Goal: Task Accomplishment & Management: Use online tool/utility

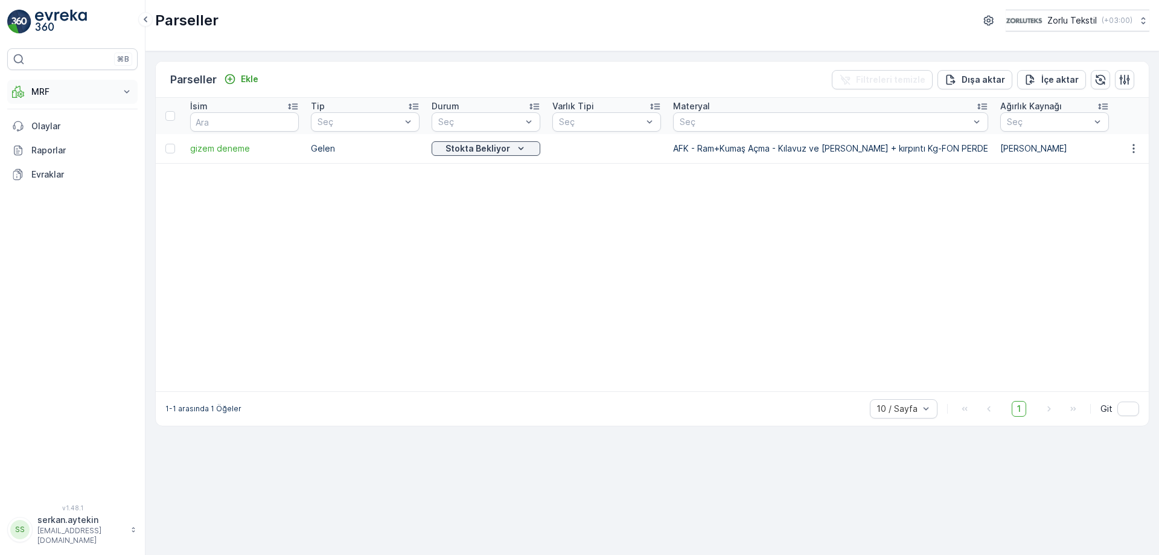
click at [62, 98] on button "MRF" at bounding box center [72, 92] width 130 height 24
click at [44, 130] on p "Gelen" at bounding box center [43, 129] width 24 height 12
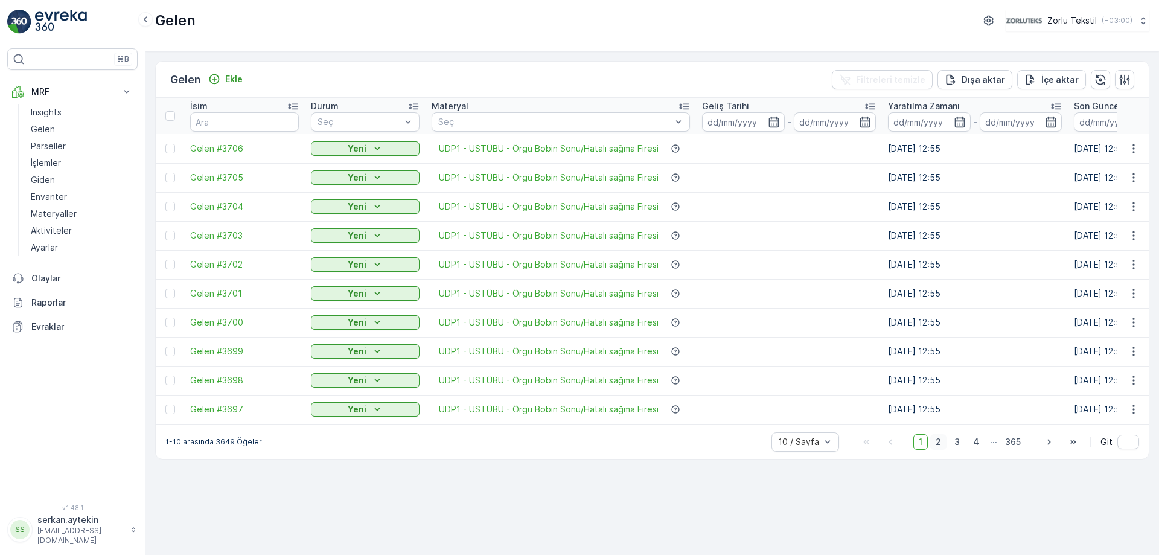
click at [574, 432] on span "2" at bounding box center [938, 442] width 16 height 16
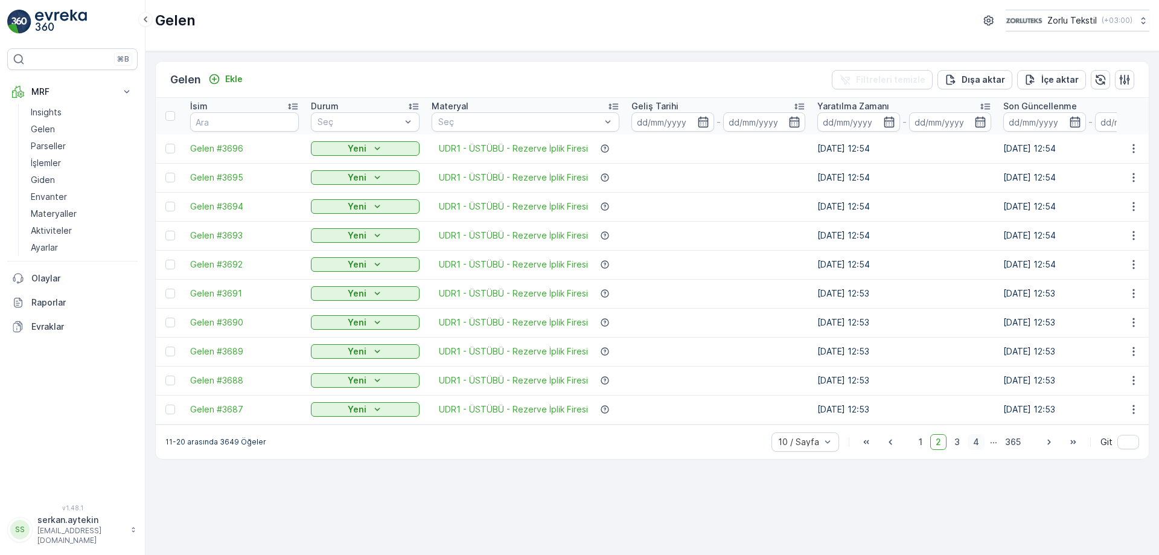
click at [574, 432] on span "4" at bounding box center [976, 442] width 17 height 16
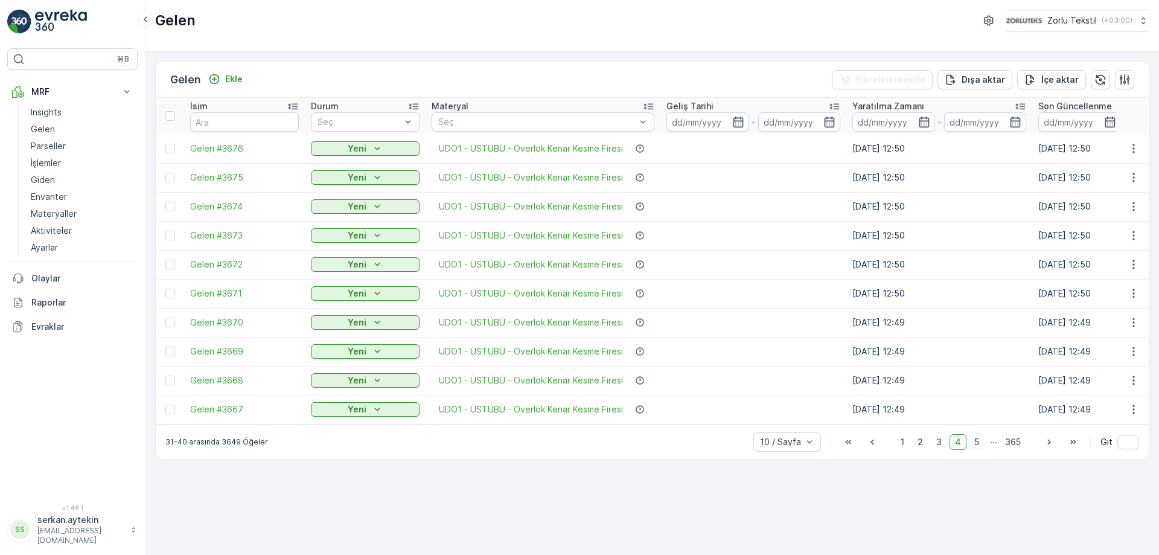
click at [574, 432] on span "5" at bounding box center [977, 442] width 16 height 16
click at [574, 143] on icon "button" at bounding box center [1133, 148] width 12 height 12
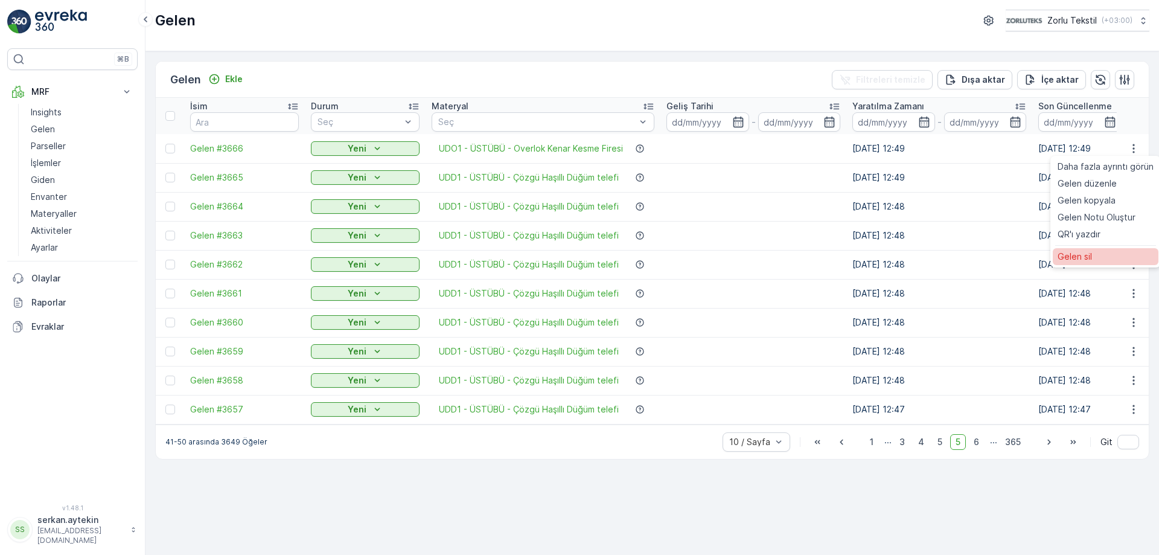
click at [574, 254] on span "Gelen sil" at bounding box center [1074, 256] width 34 height 12
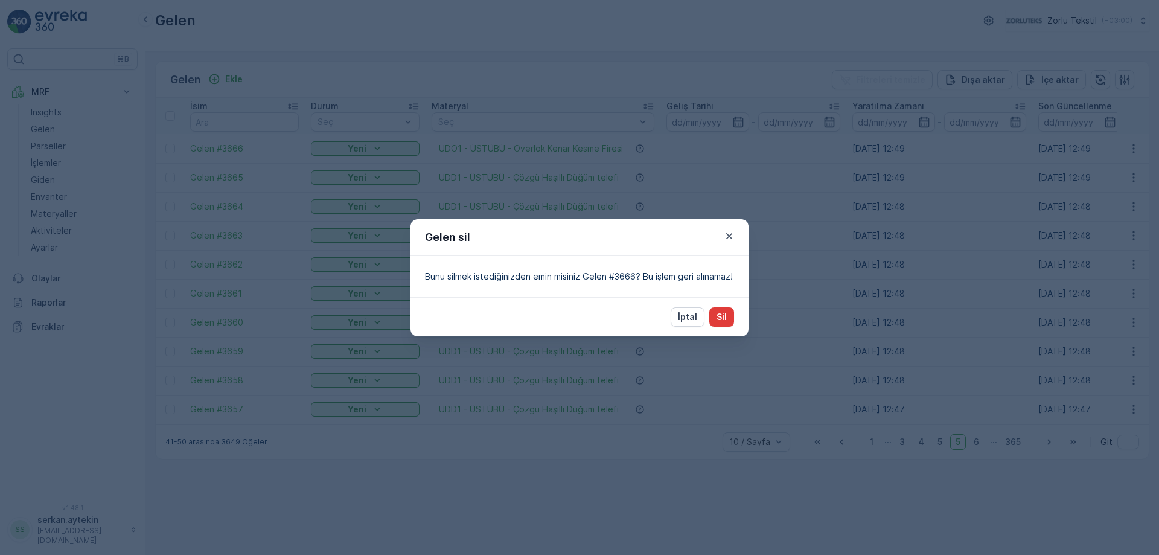
click at [574, 316] on p "Sil" at bounding box center [721, 317] width 10 height 12
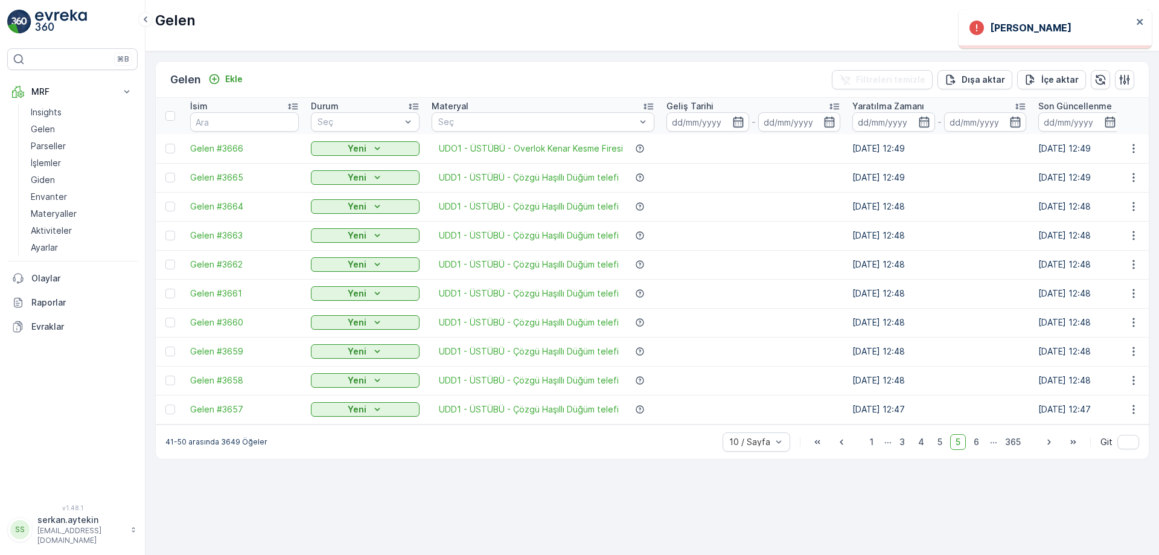
click at [574, 28] on h3 "[PERSON_NAME]" at bounding box center [1030, 28] width 81 height 14
